Goal: Information Seeking & Learning: Learn about a topic

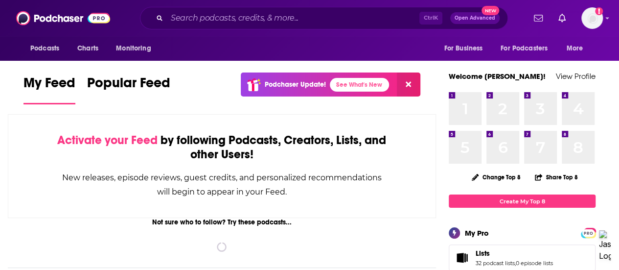
click at [219, 18] on input "Search podcasts, credits, & more..." at bounding box center [293, 18] width 252 height 16
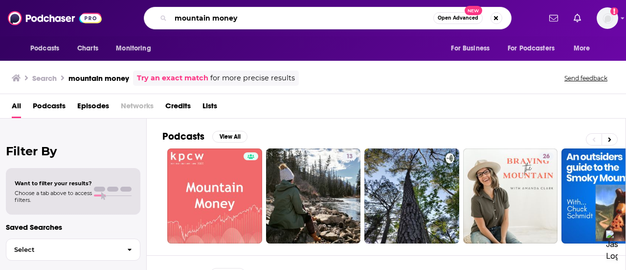
drag, startPoint x: 247, startPoint y: 16, endPoint x: 133, endPoint y: 3, distance: 114.3
click at [133, 3] on div "Podcasts Charts Monitoring mountain money Open Advanced New For Business For Po…" at bounding box center [313, 18] width 626 height 36
type input "cool science radio"
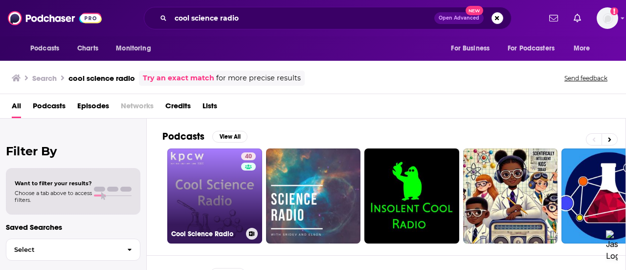
click at [218, 168] on link "40 Cool Science Radio" at bounding box center [214, 195] width 95 height 95
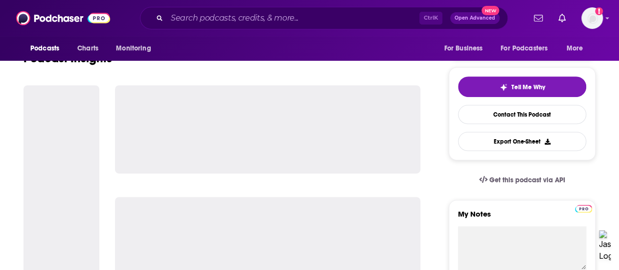
scroll to position [198, 0]
